Goal: Task Accomplishment & Management: Use online tool/utility

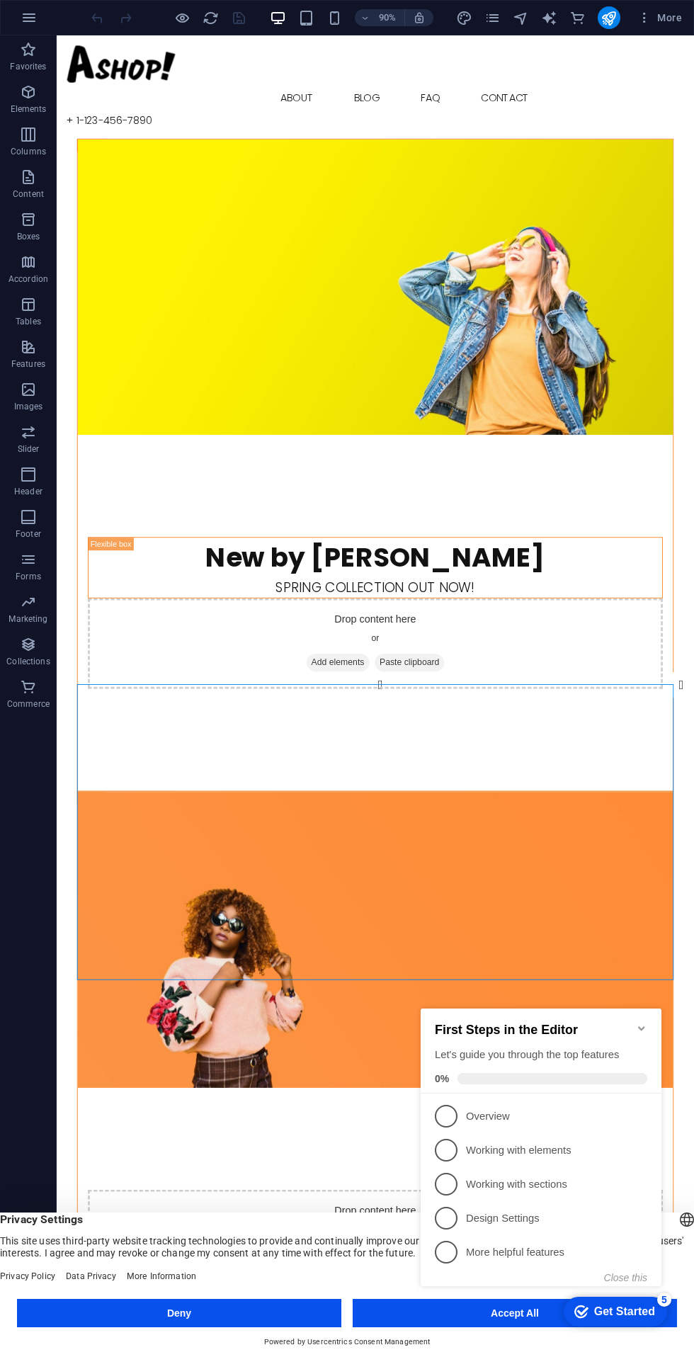
click at [335, 18] on icon "button" at bounding box center [335, 18] width 16 height 16
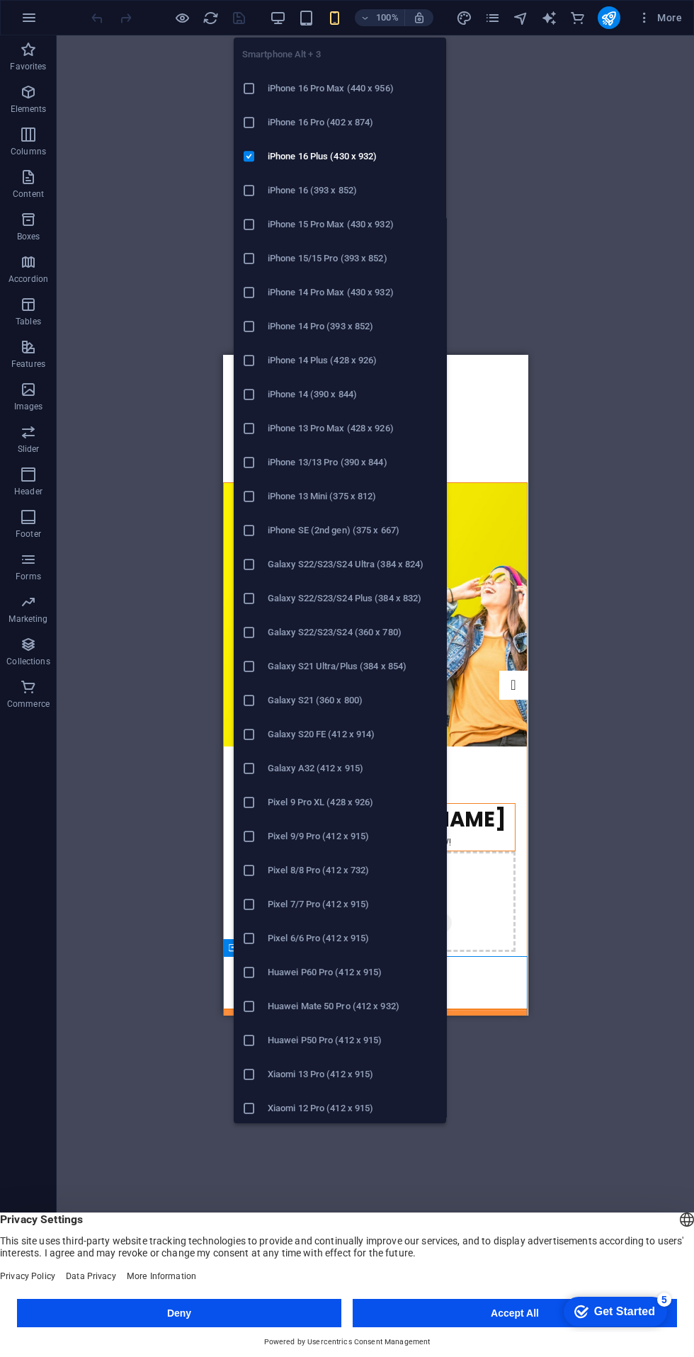
click at [488, 852] on div "Drop content here or Add elements Paste clipboard" at bounding box center [375, 902] width 281 height 101
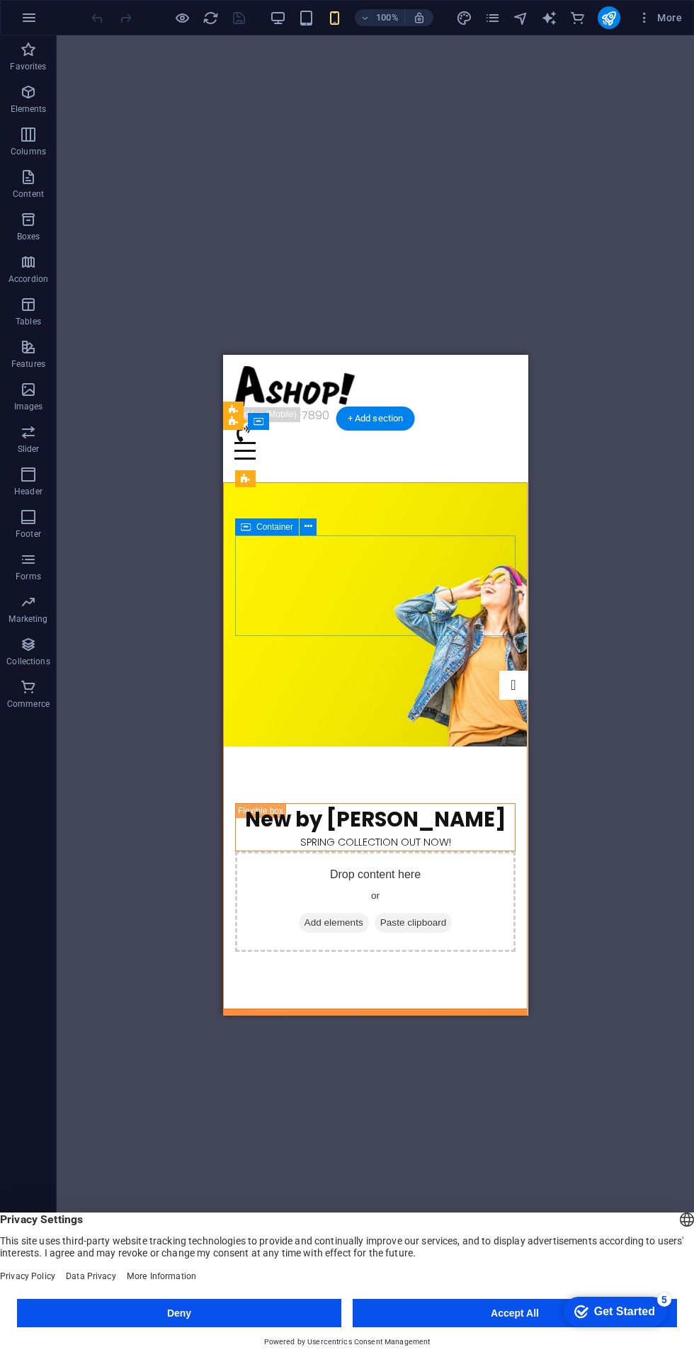
click at [303, 16] on icon "button" at bounding box center [306, 18] width 16 height 16
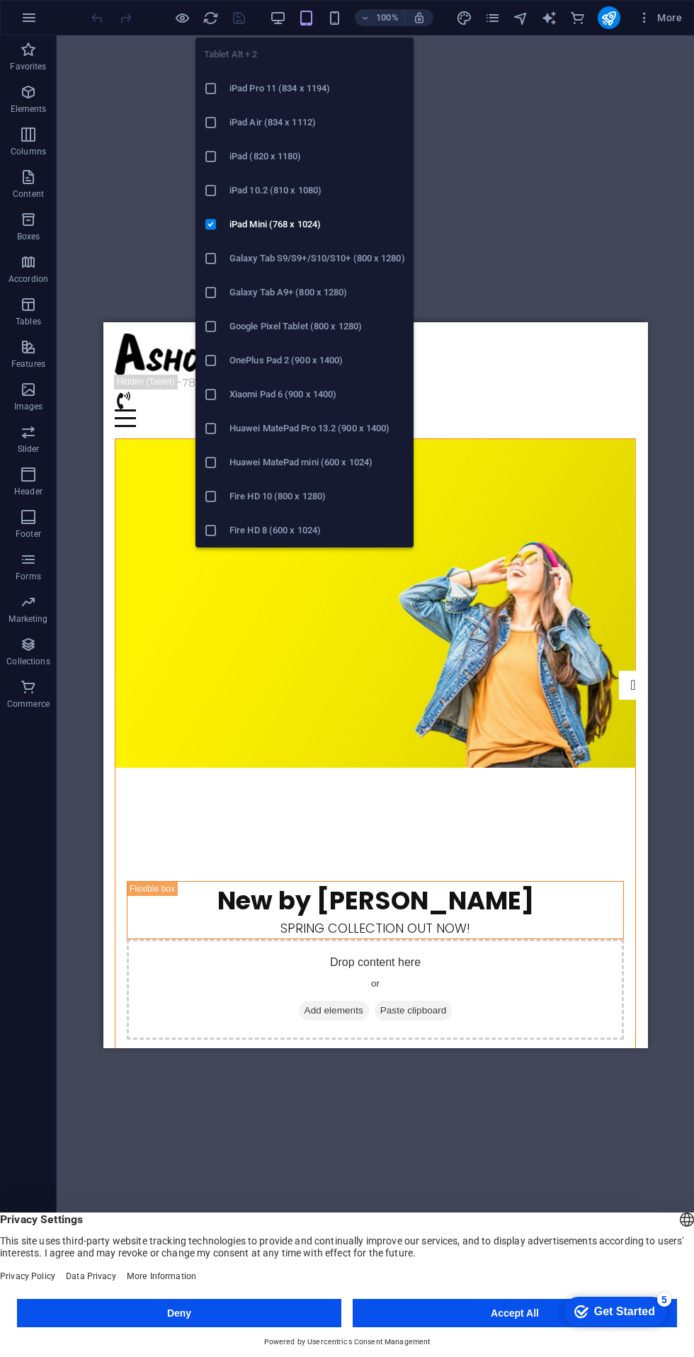
click at [281, 14] on icon "button" at bounding box center [278, 18] width 16 height 16
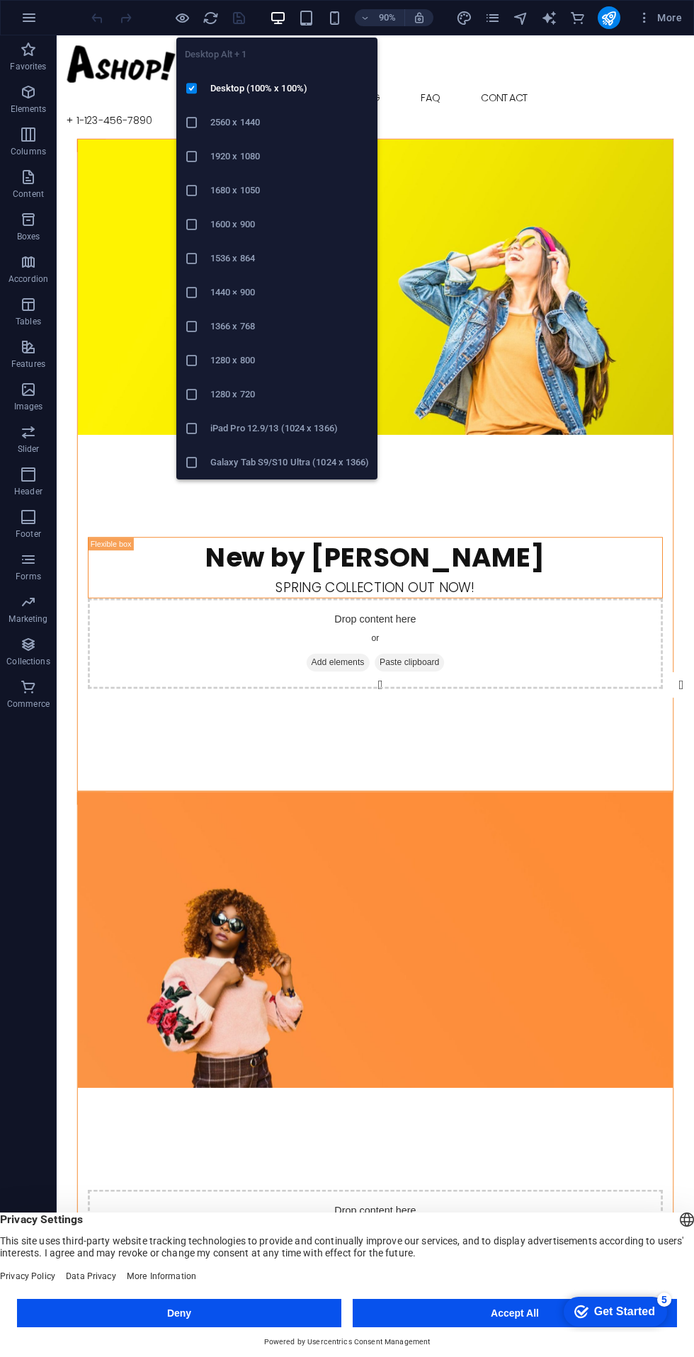
click at [558, 151] on figure at bounding box center [411, 315] width 662 height 329
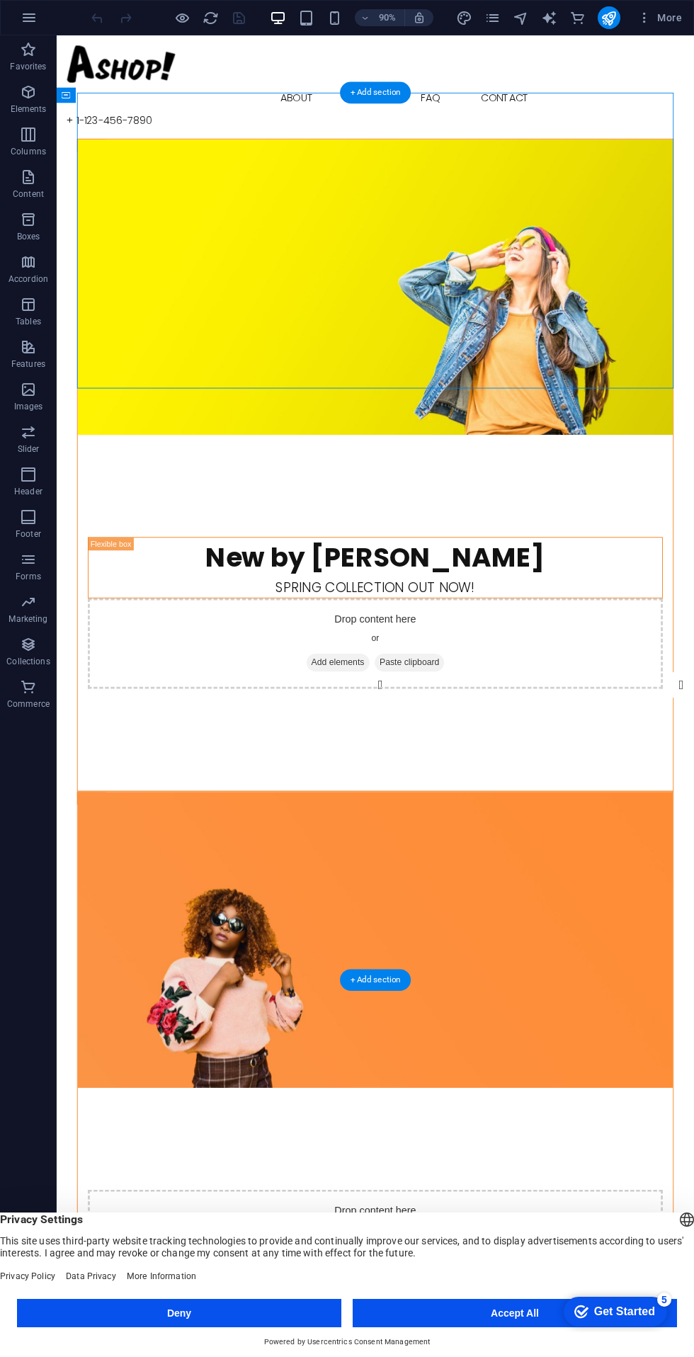
click at [41, 696] on span "Commerce" at bounding box center [28, 696] width 57 height 34
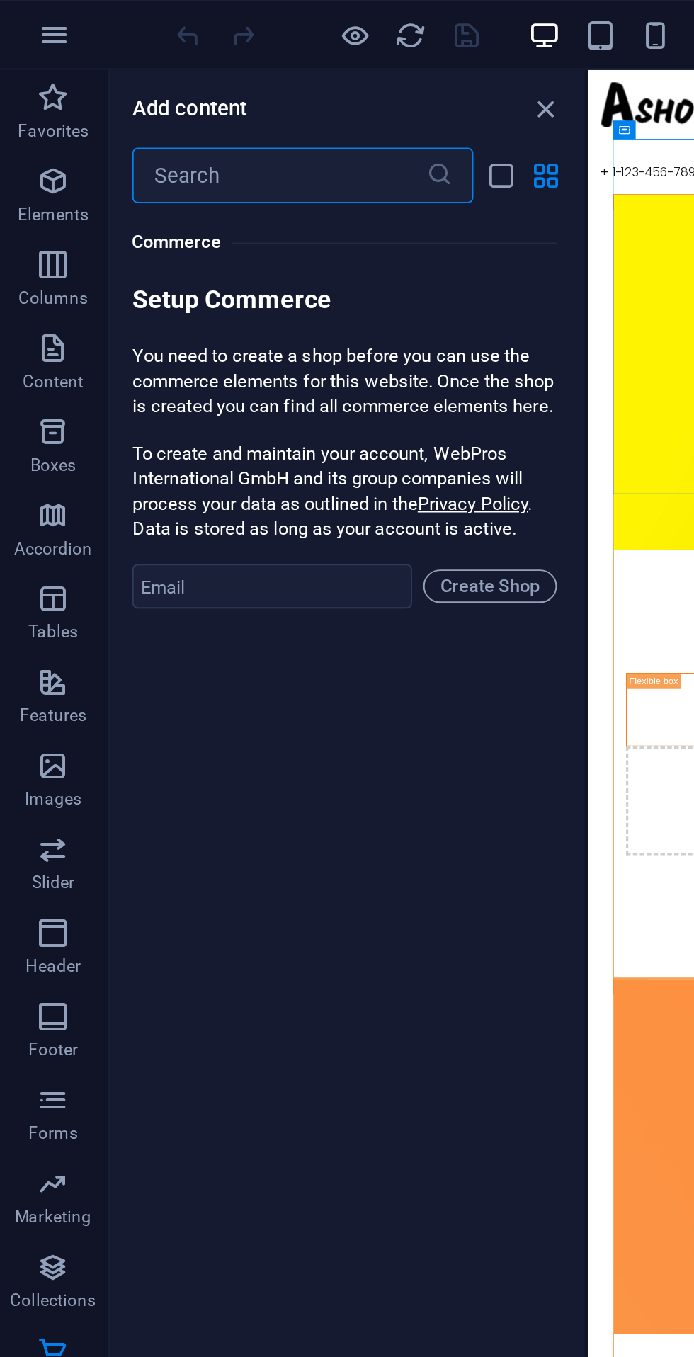
scroll to position [13651, 0]
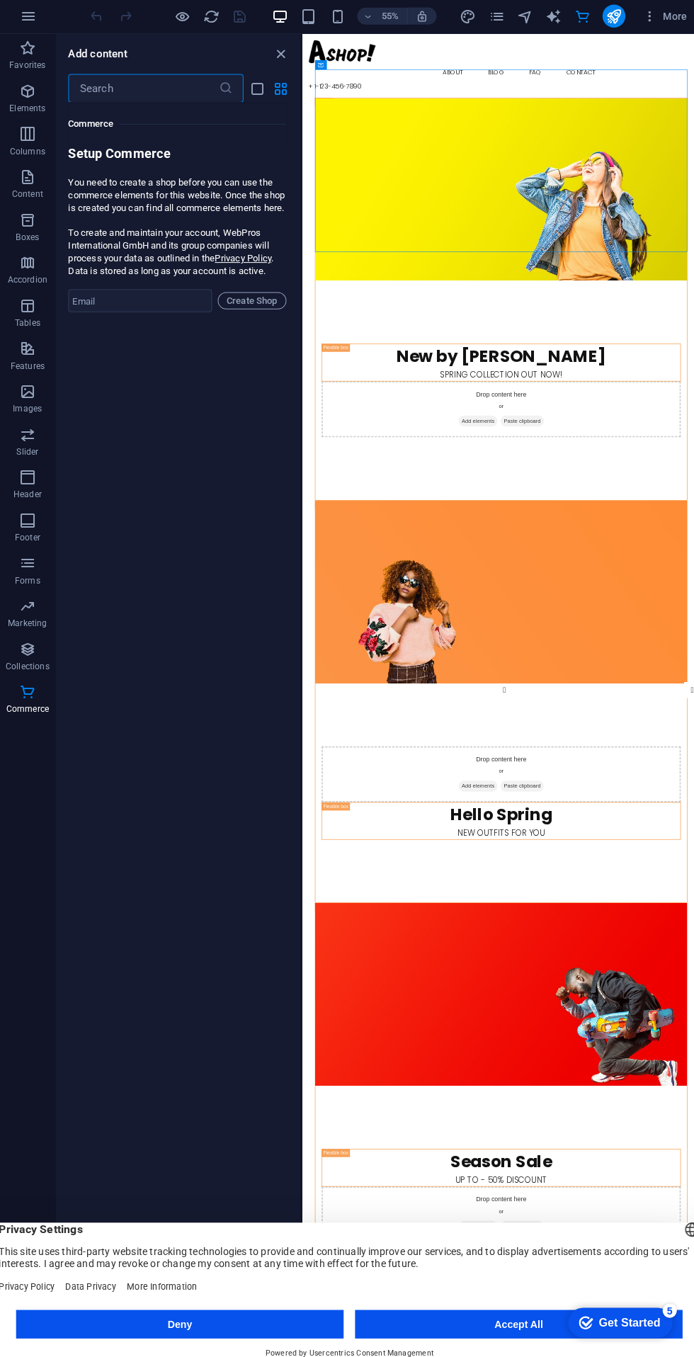
click at [248, 308] on span "Create Shop" at bounding box center [250, 299] width 55 height 17
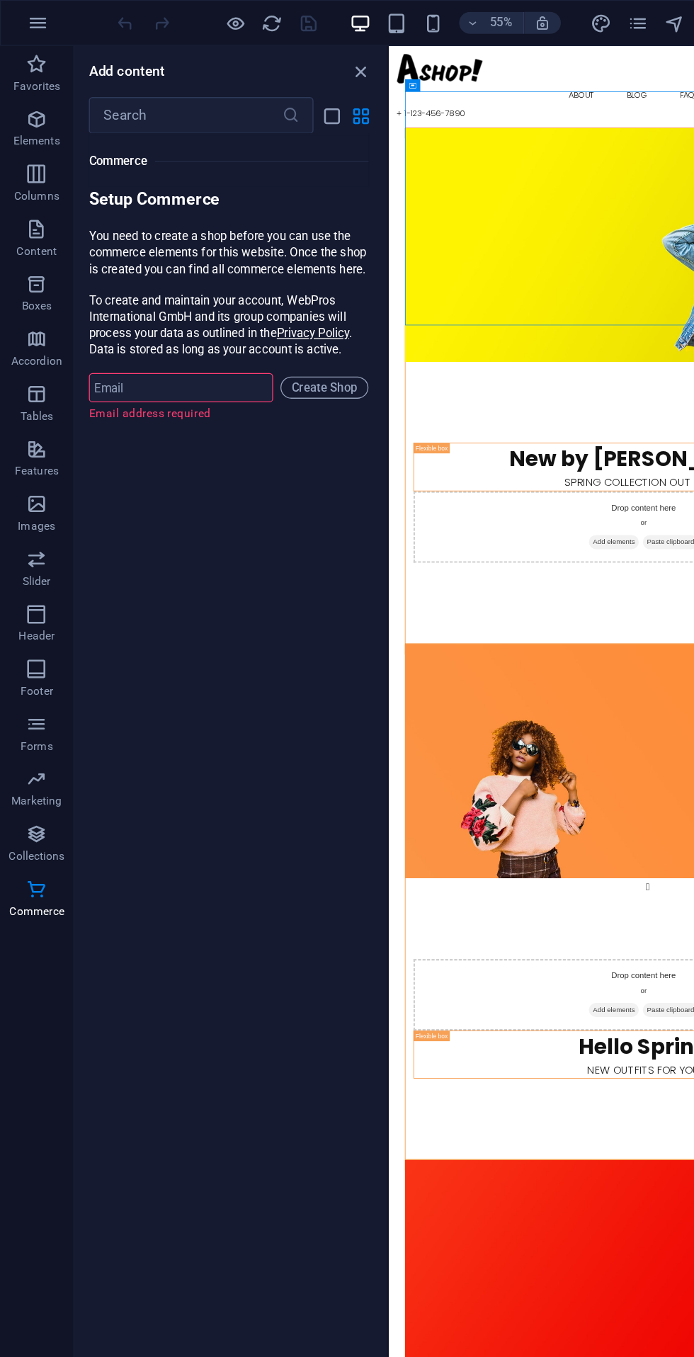
scroll to position [13649, 0]
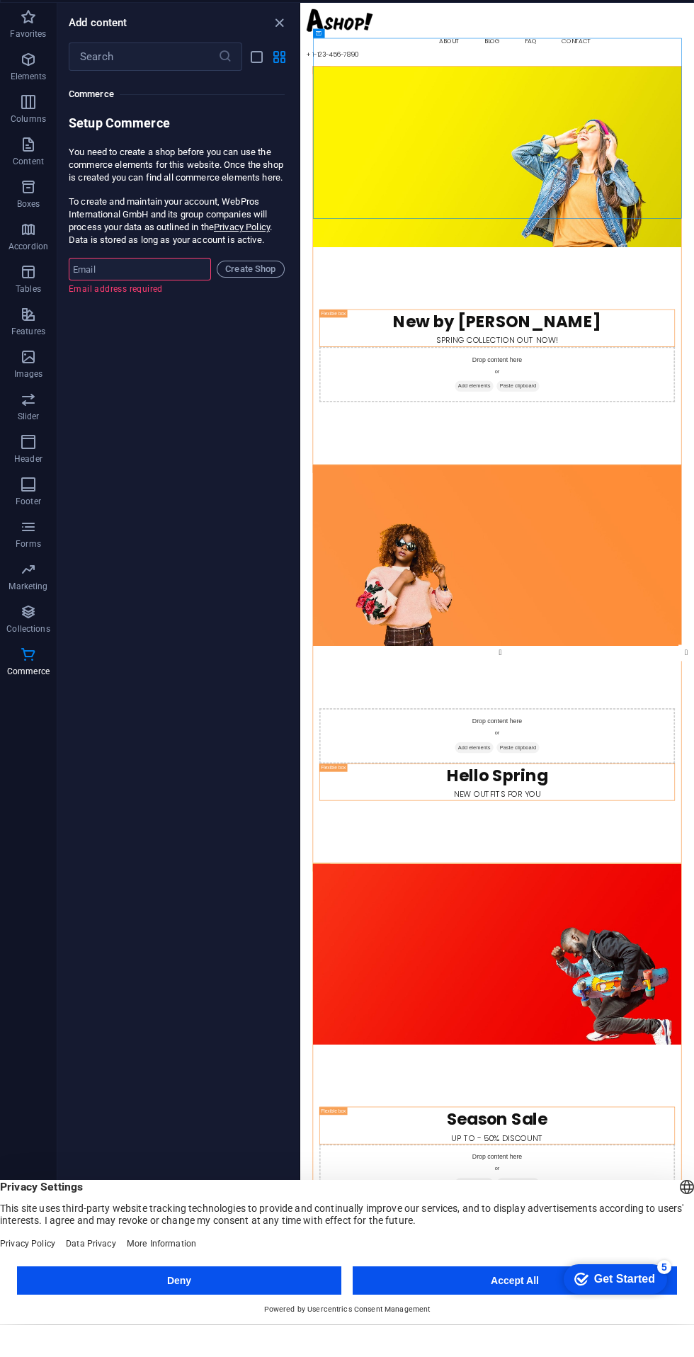
click at [145, 313] on input "email" at bounding box center [140, 301] width 142 height 23
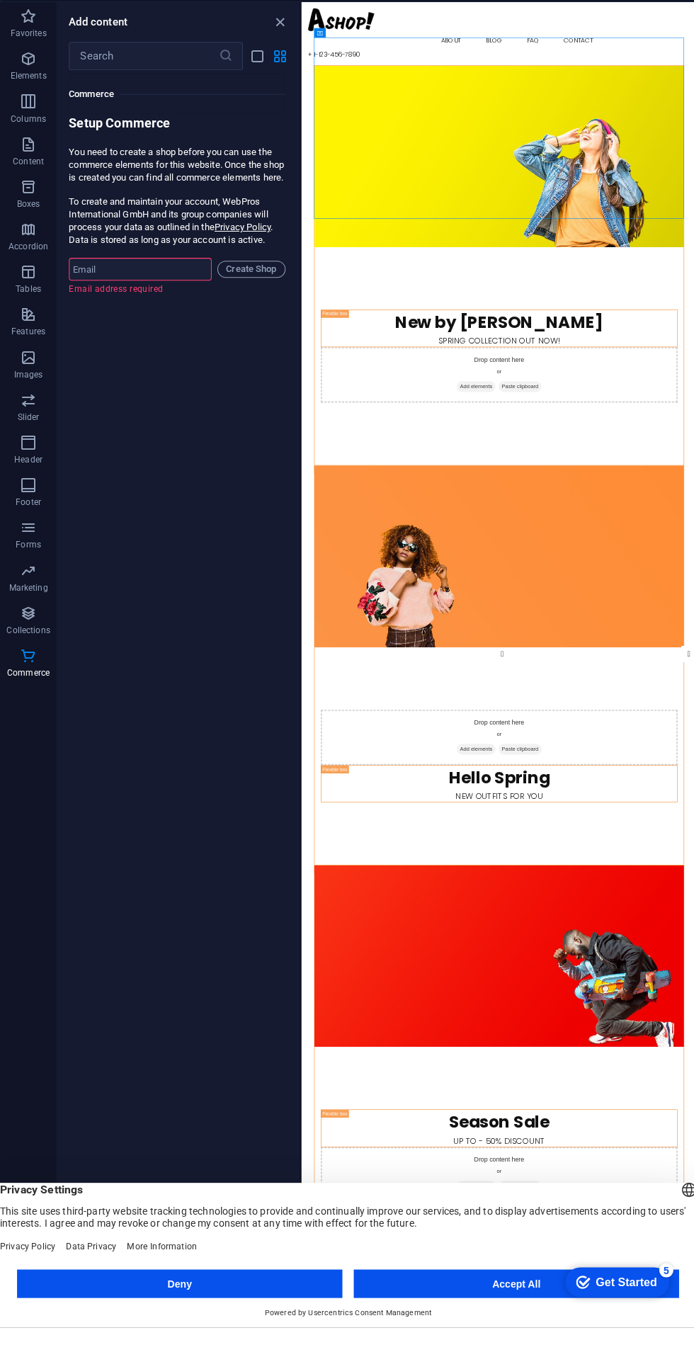
type input "[EMAIL_ADDRESS][DOMAIN_NAME]"
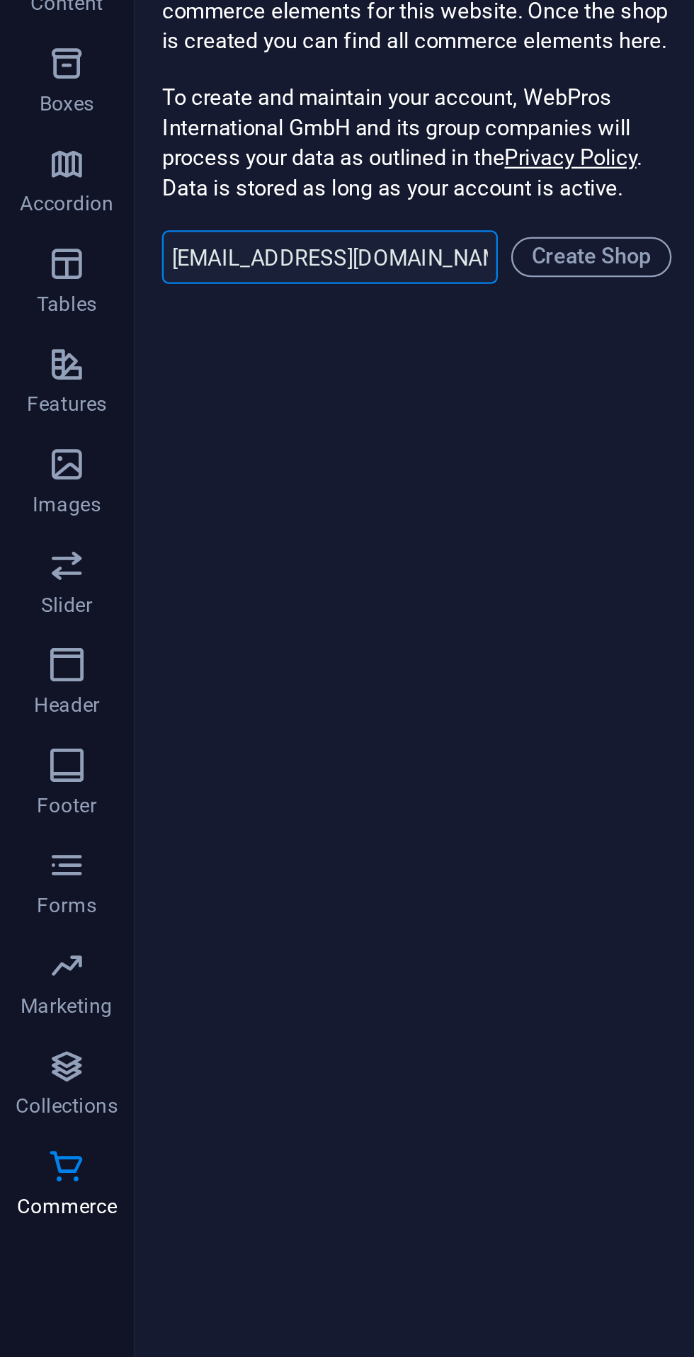
scroll to position [13648, 0]
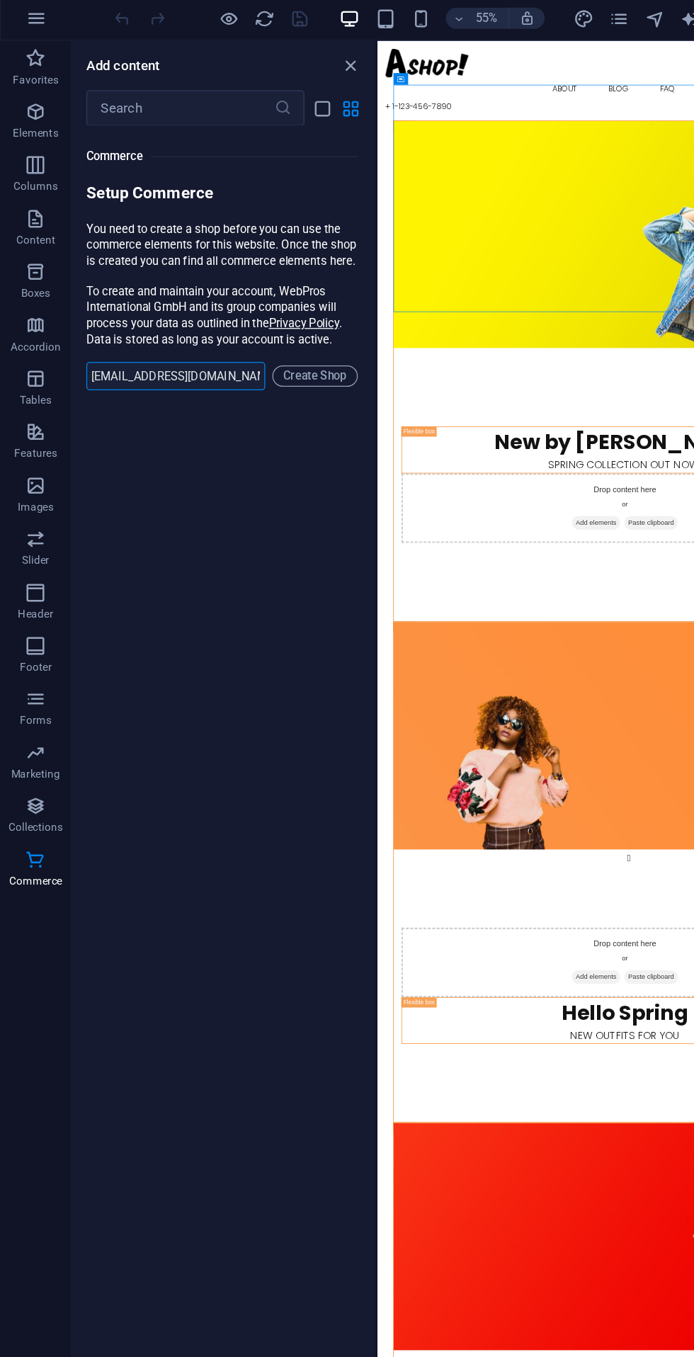
click at [276, 311] on span "Create Shop" at bounding box center [250, 302] width 55 height 17
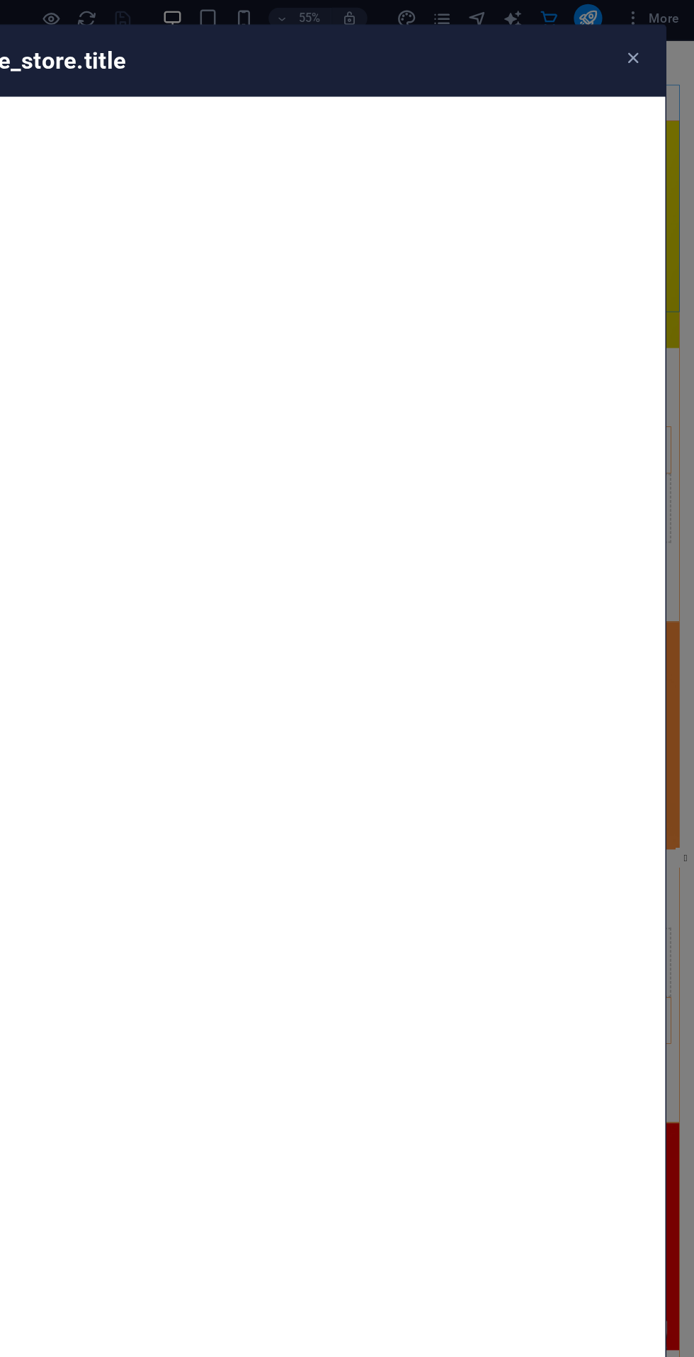
scroll to position [0, 0]
